Goal: Ask a question: Seek information or help from site administrators or community

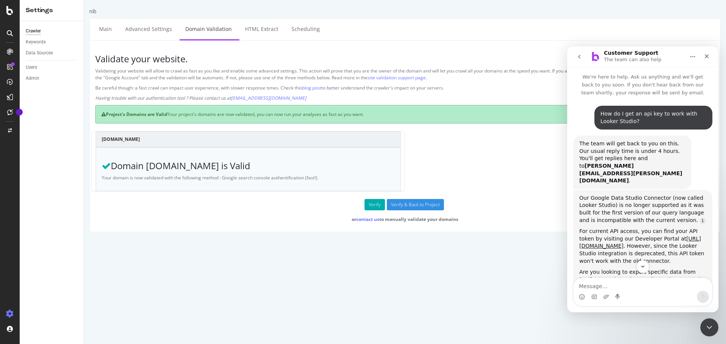
scroll to position [1, 0]
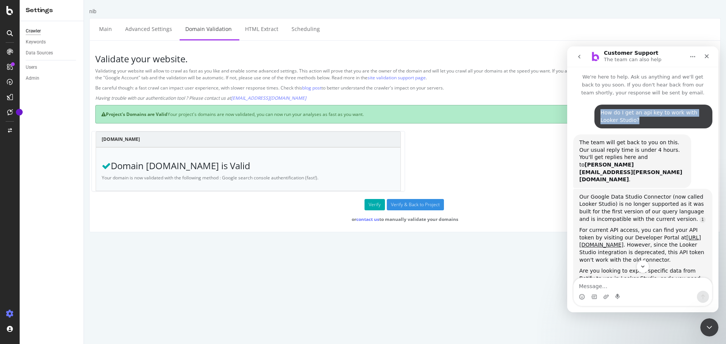
drag, startPoint x: 626, startPoint y: 123, endPoint x: 598, endPoint y: 111, distance: 30.8
click at [600, 111] on div "How do I get an api key to work with Looker Studio?" at bounding box center [653, 116] width 106 height 15
copy div "How do I get an api key to work with Looker Studio?"
click at [650, 287] on textarea "Message…" at bounding box center [642, 284] width 138 height 13
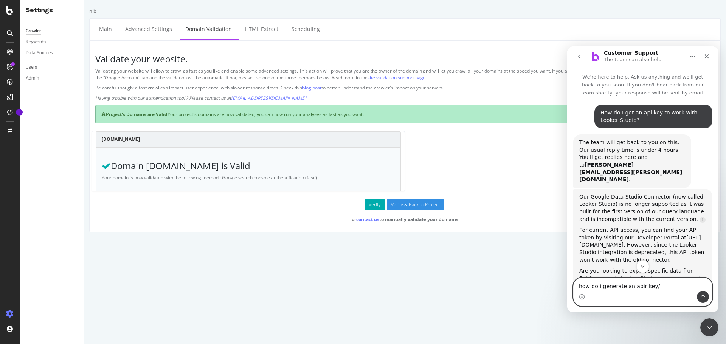
click at [634, 289] on textarea "how do i generate an apir key/" at bounding box center [642, 284] width 138 height 13
click at [665, 288] on textarea "how do i generate an api key/" at bounding box center [642, 284] width 138 height 13
type textarea "how do i generate an api key?"
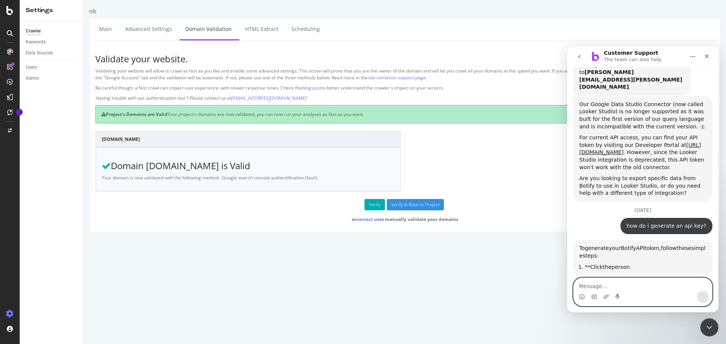
scroll to position [242, 0]
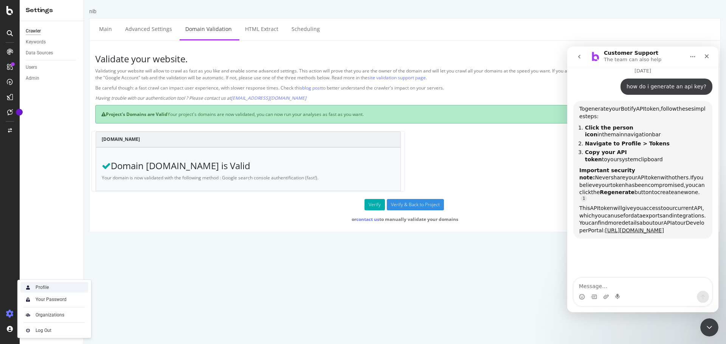
drag, startPoint x: 17, startPoint y: 69, endPoint x: 43, endPoint y: 286, distance: 218.9
click at [43, 286] on div "Profile" at bounding box center [42, 288] width 13 height 6
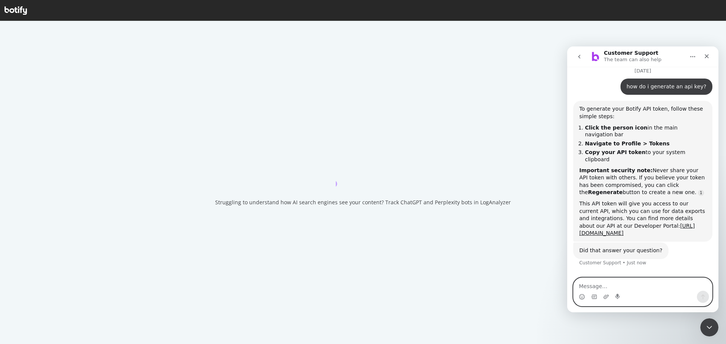
click at [648, 280] on textarea "Message…" at bounding box center [642, 284] width 138 height 13
type textarea "I am checking now"
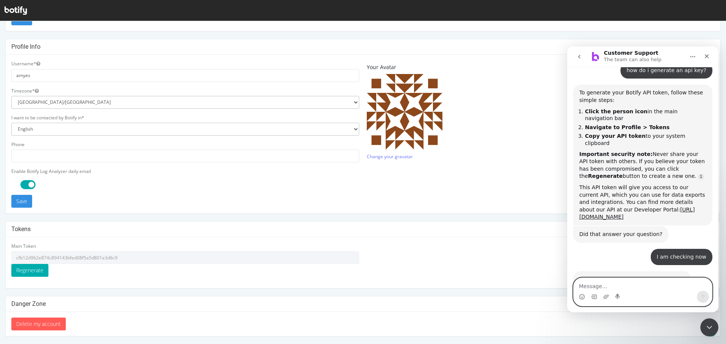
scroll to position [264, 0]
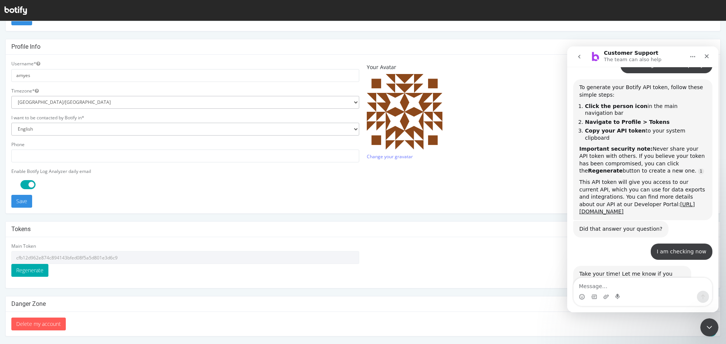
type input "amyes"
click at [23, 255] on input "cfb12d962e874c894143bfed08f5a5d801e3d6c9" at bounding box center [185, 257] width 348 height 13
click at [24, 274] on button "Regenerate" at bounding box center [29, 270] width 37 height 13
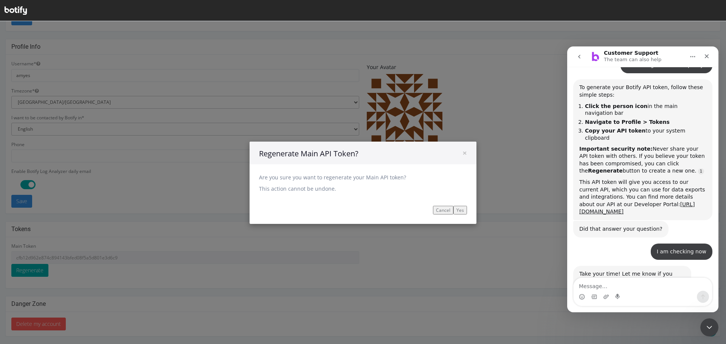
click at [445, 212] on button "Cancel" at bounding box center [443, 210] width 20 height 9
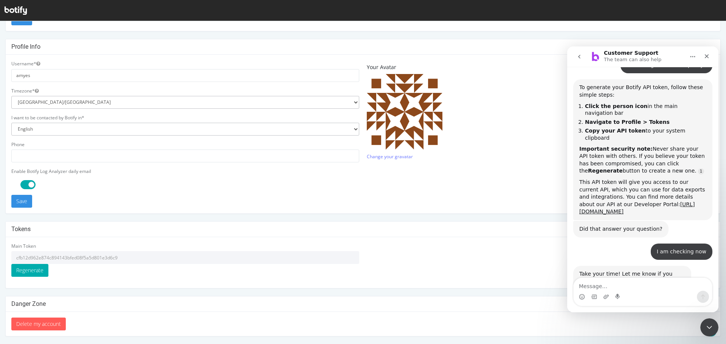
click at [108, 259] on input "cfb12d962e874c894143bfed08f5a5d801e3d6c9" at bounding box center [185, 257] width 348 height 13
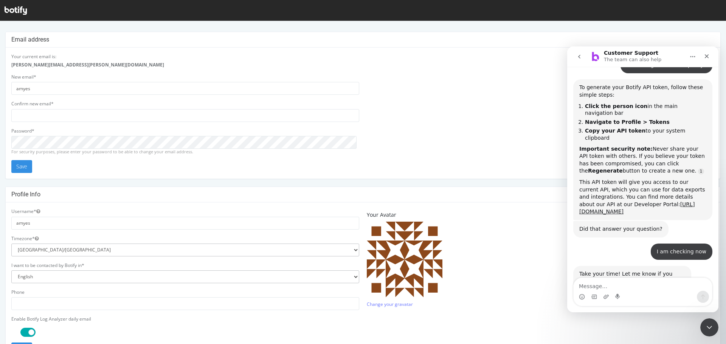
scroll to position [0, 0]
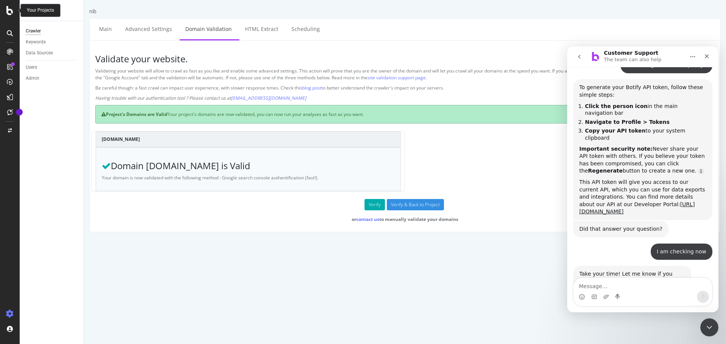
click at [42, 12] on div "Your Projects" at bounding box center [40, 10] width 27 height 6
click at [10, 9] on icon at bounding box center [9, 10] width 7 height 9
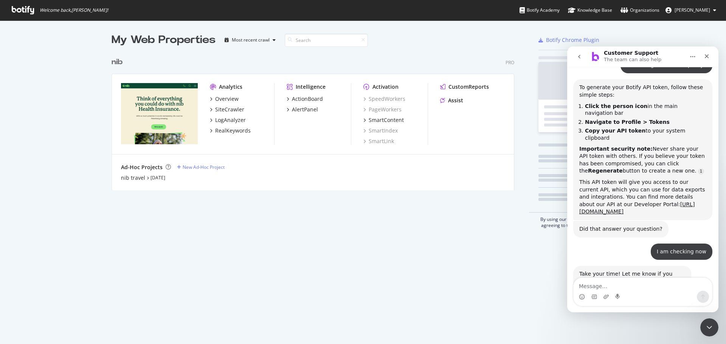
scroll to position [339, 714]
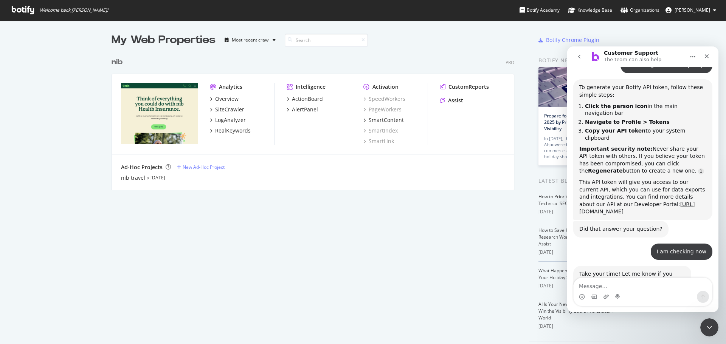
click at [164, 109] on img "grid" at bounding box center [159, 113] width 77 height 61
click at [216, 98] on div "Overview" at bounding box center [226, 99] width 23 height 8
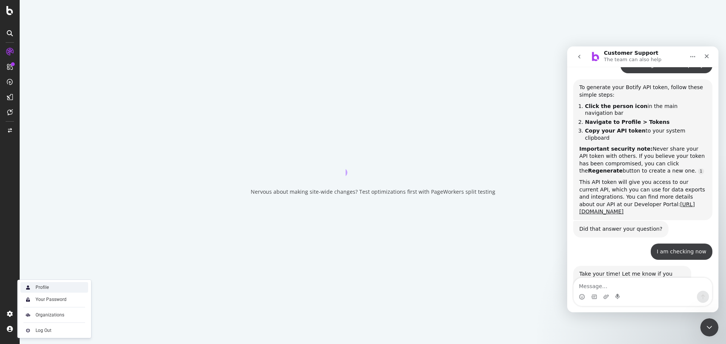
click at [63, 287] on div "Profile" at bounding box center [54, 287] width 68 height 11
